Goal: Transaction & Acquisition: Purchase product/service

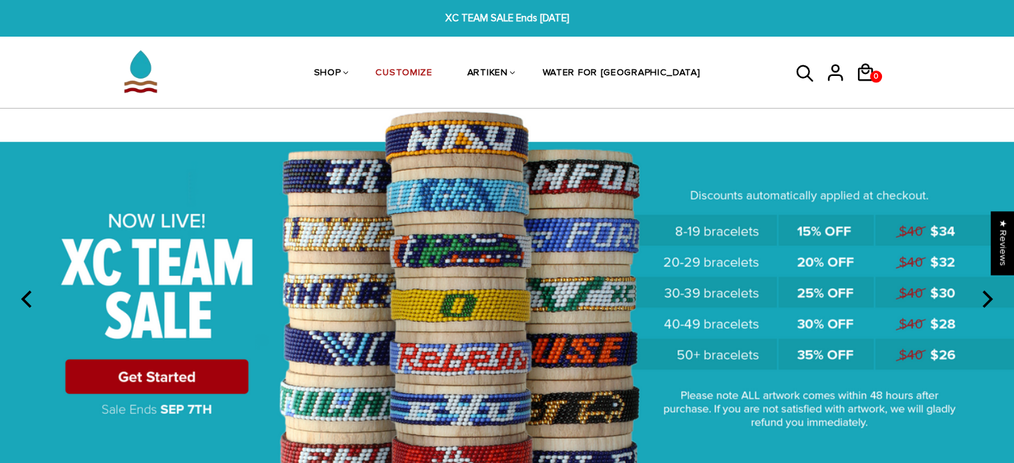
click at [995, 295] on icon "next" at bounding box center [985, 299] width 17 height 17
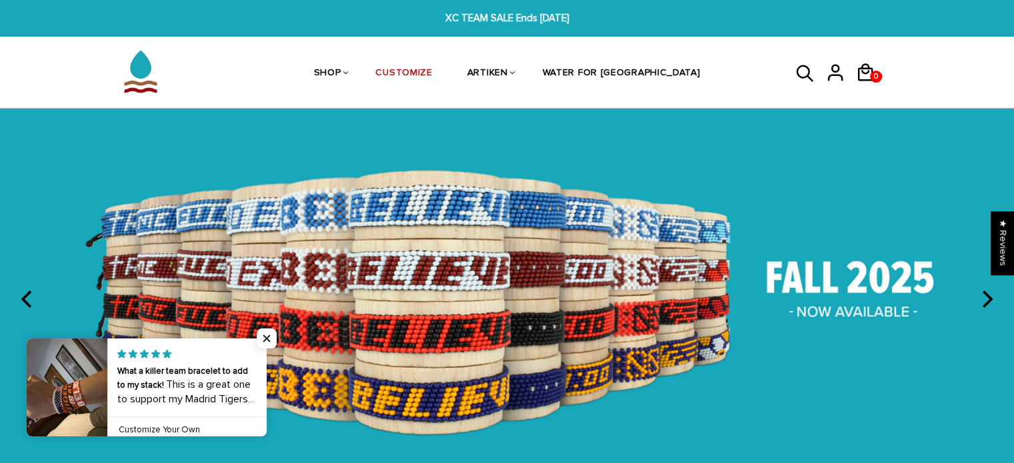
click at [487, 333] on img at bounding box center [507, 297] width 1014 height 377
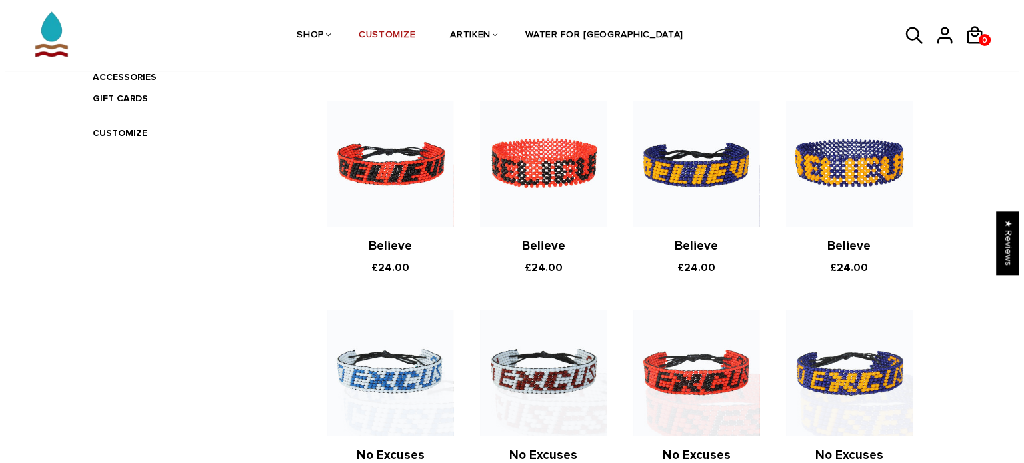
scroll to position [480, 0]
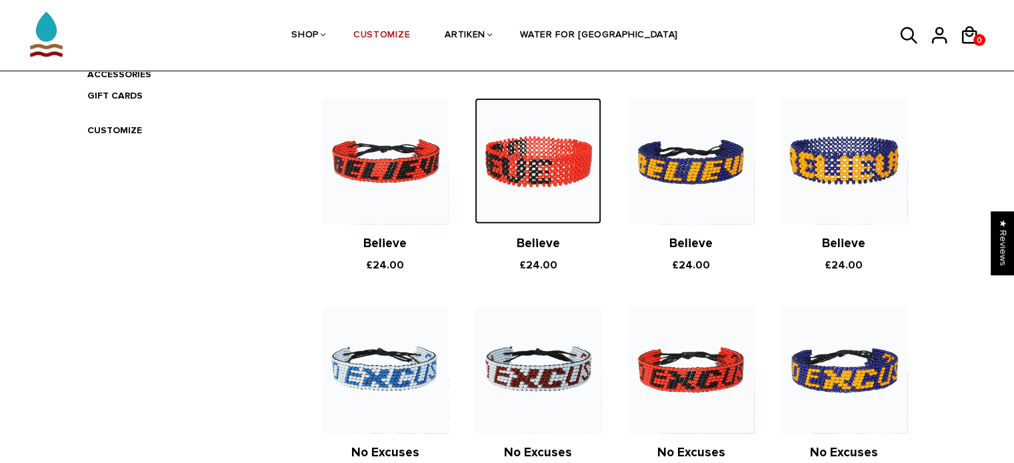
click at [553, 185] on img at bounding box center [538, 161] width 126 height 126
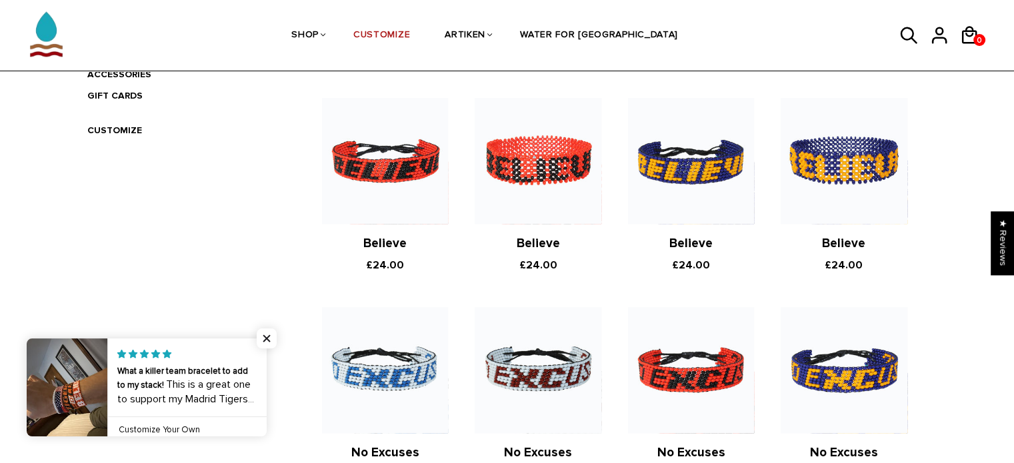
click at [267, 384] on link at bounding box center [267, 388] width 0 height 98
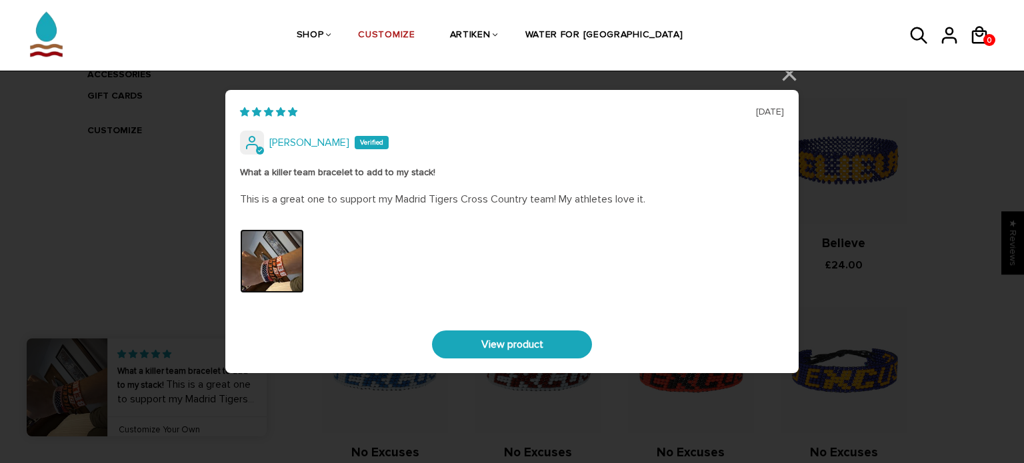
click at [291, 255] on img "Link to user picture 0" at bounding box center [272, 261] width 64 height 64
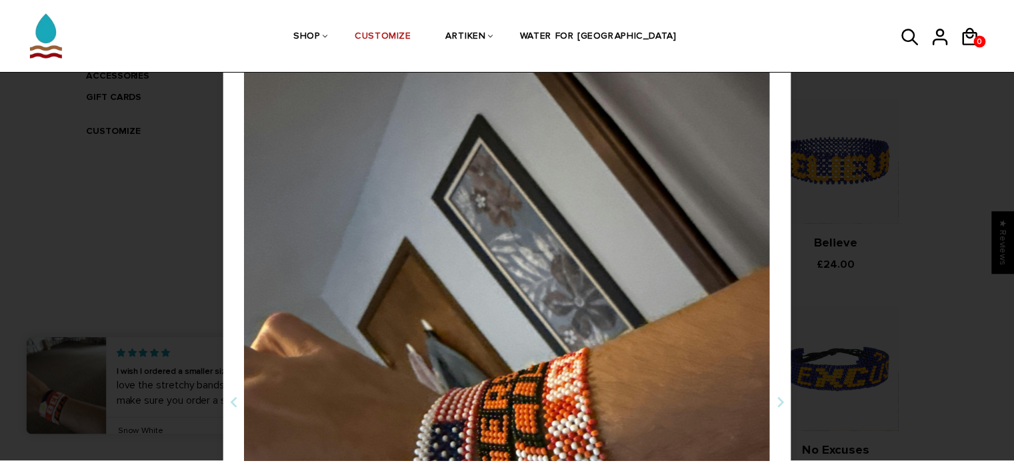
scroll to position [0, 0]
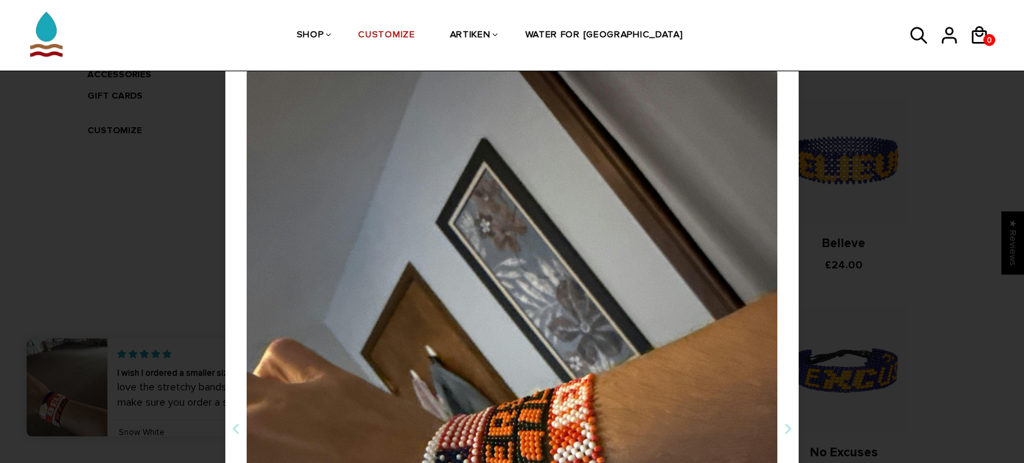
click at [139, 221] on div "[DATE] [PERSON_NAME] What a killer team bracelet to add to my stack! This is a …" at bounding box center [512, 231] width 1024 height 463
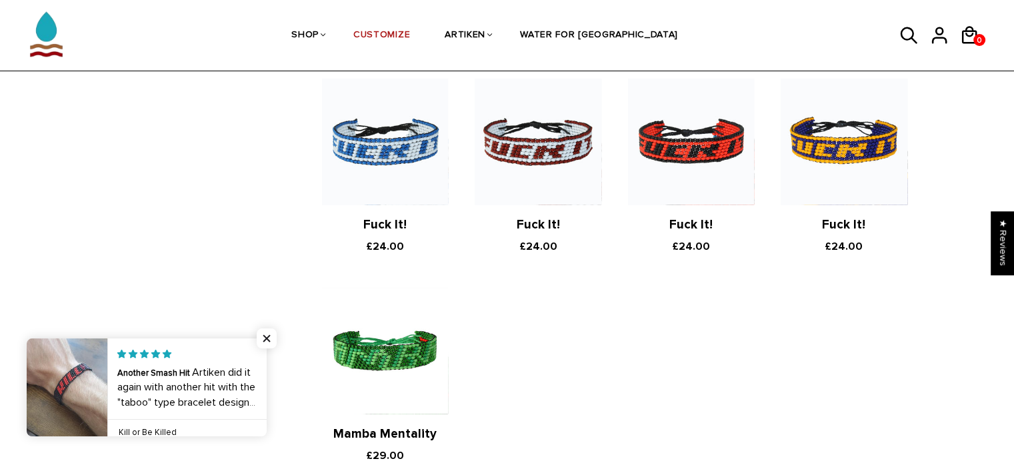
scroll to position [2427, 0]
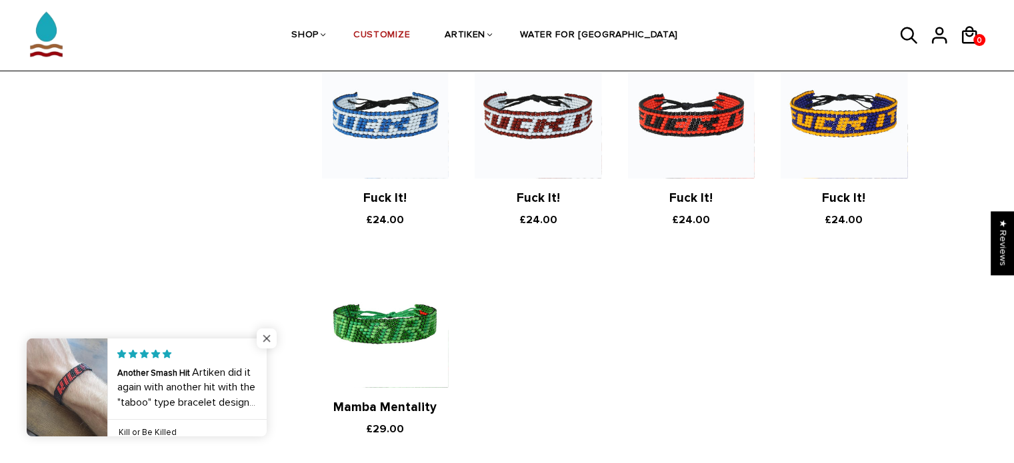
click at [263, 341] on span "Close popup widget" at bounding box center [267, 339] width 20 height 20
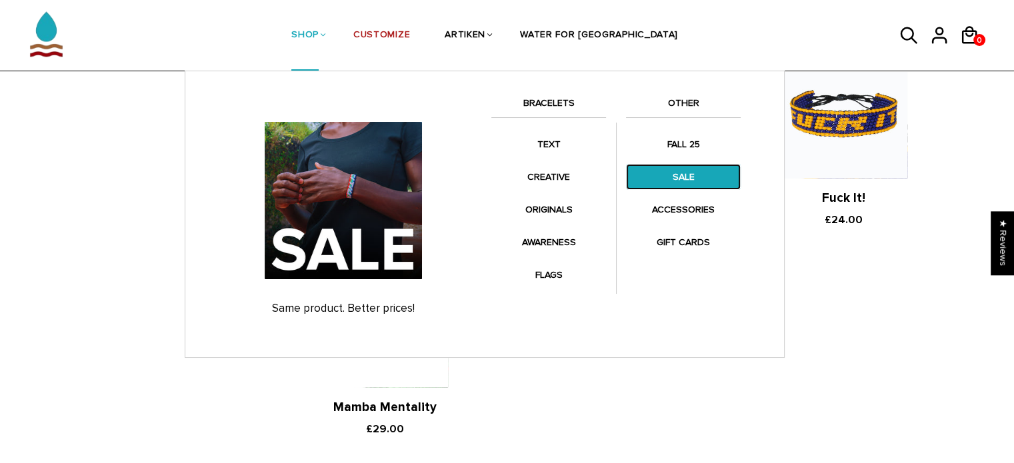
click at [683, 170] on link "SALE" at bounding box center [683, 177] width 115 height 26
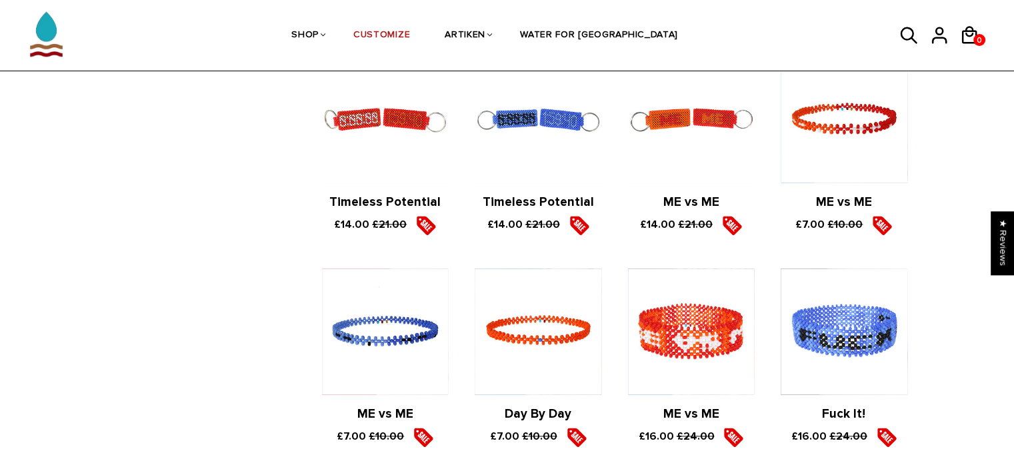
scroll to position [1653, 0]
